Goal: Transaction & Acquisition: Purchase product/service

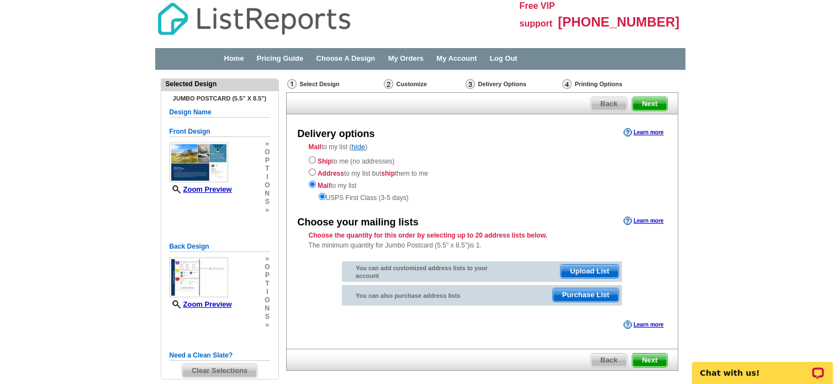
click at [586, 269] on span "Upload List" at bounding box center [590, 271] width 58 height 13
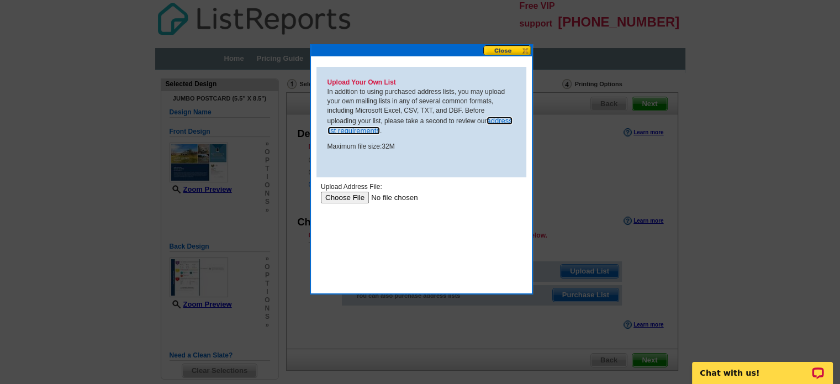
click at [499, 119] on link "address list requirements" at bounding box center [420, 126] width 185 height 19
click at [351, 196] on input "file" at bounding box center [390, 198] width 140 height 12
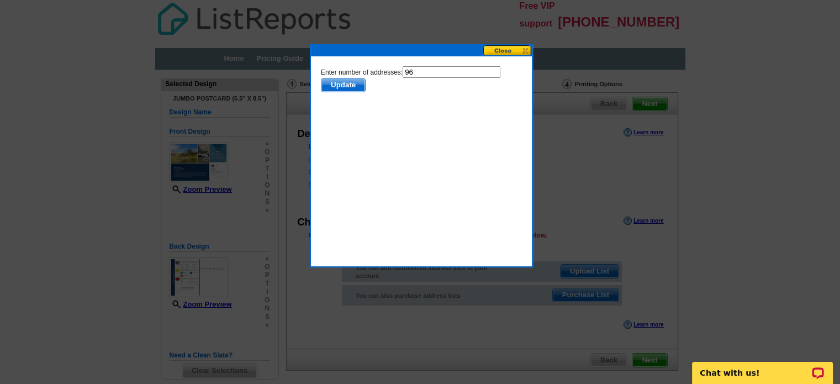
click at [339, 84] on span "Update" at bounding box center [343, 84] width 44 height 13
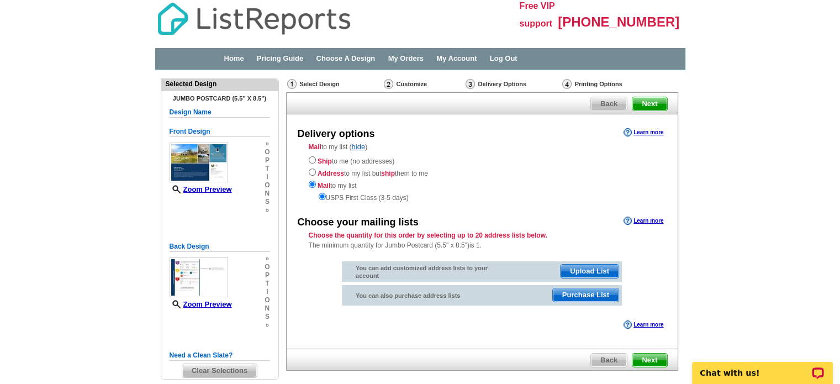
click at [655, 357] on span "Next" at bounding box center [650, 360] width 34 height 13
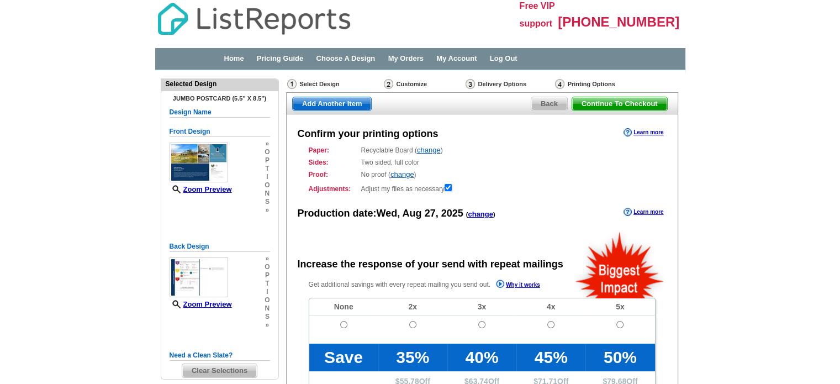
radio input "false"
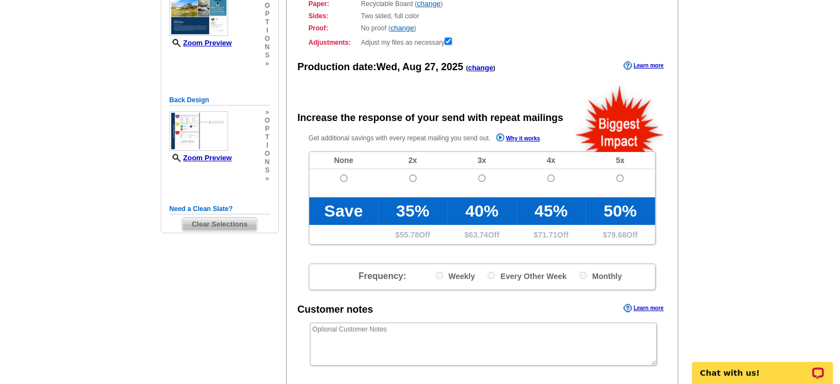
scroll to position [166, 0]
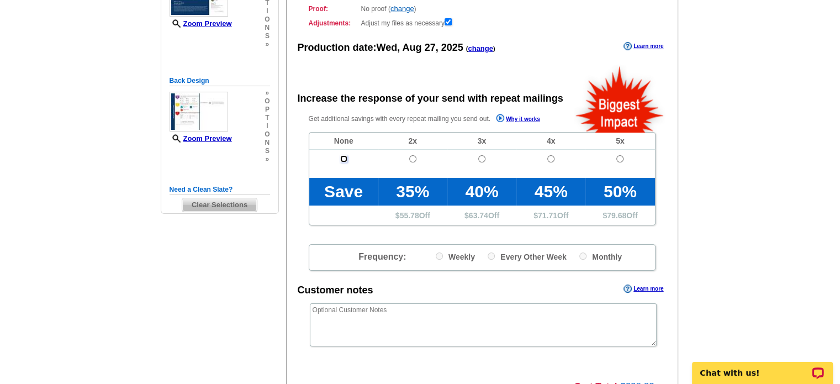
click at [341, 159] on input "radio" at bounding box center [343, 158] width 7 height 7
radio input "true"
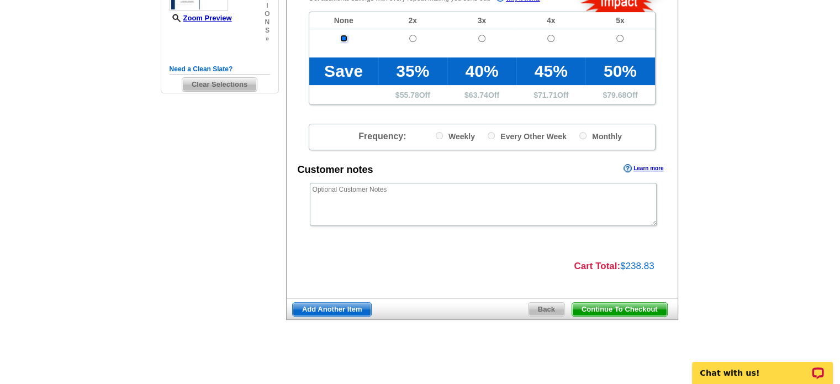
scroll to position [287, 0]
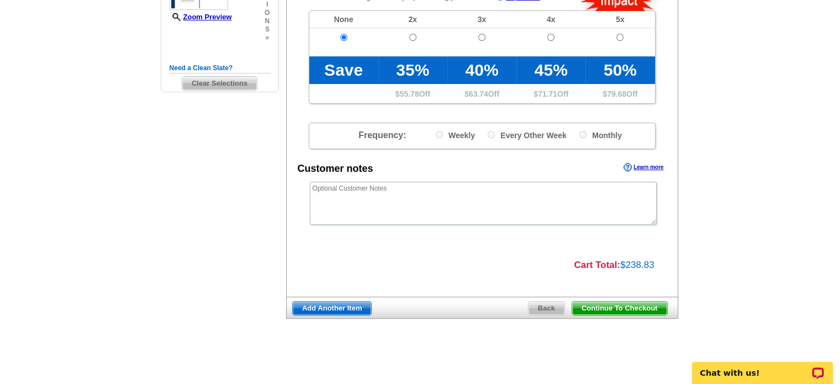
click at [612, 304] on span "Continue To Checkout" at bounding box center [619, 308] width 95 height 13
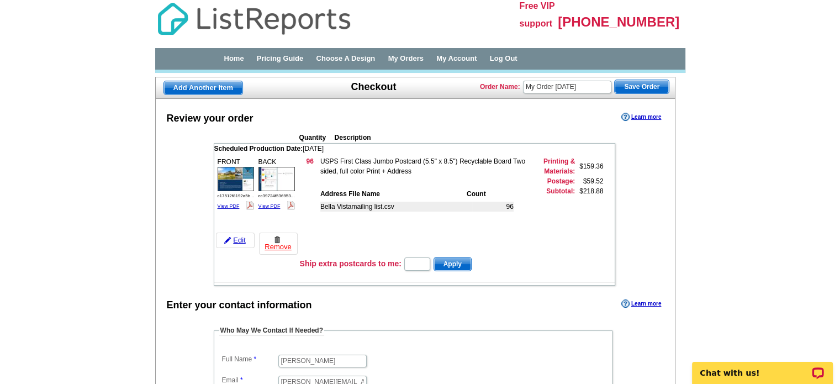
click at [554, 235] on td "Subtotal:" at bounding box center [552, 212] width 48 height 53
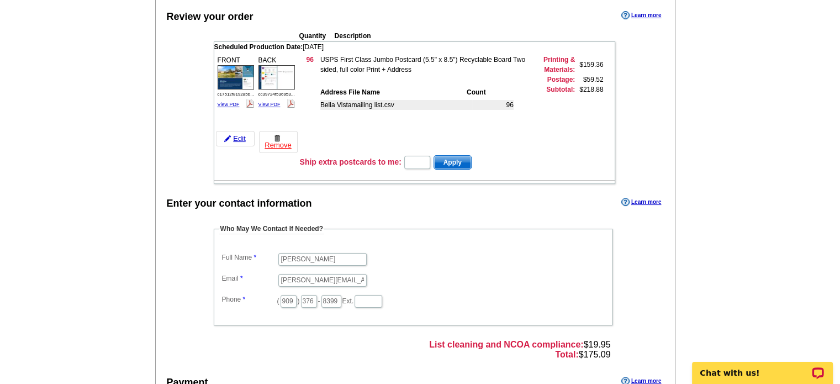
scroll to position [55, 0]
